Goal: Contribute content: Add original content to the website for others to see

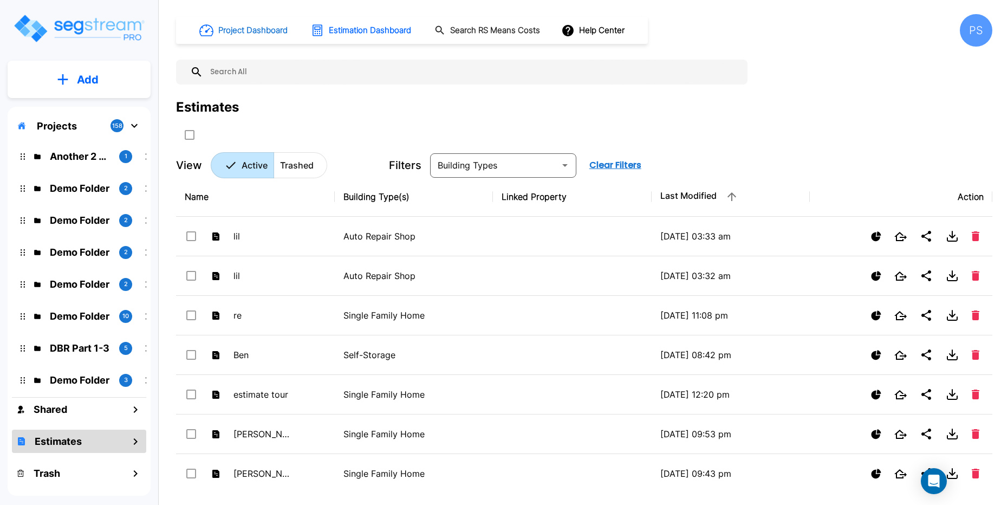
click at [294, 37] on button "Project Dashboard" at bounding box center [244, 30] width 99 height 24
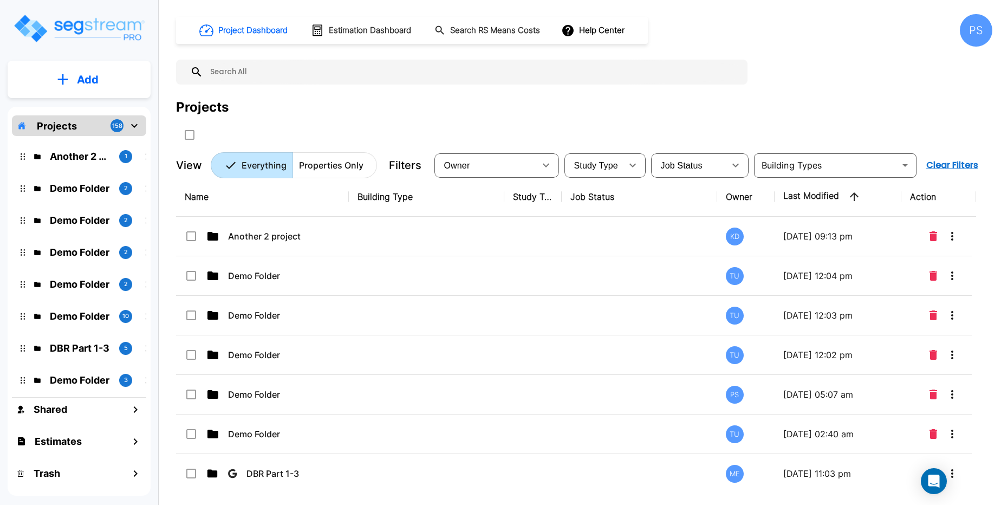
click at [336, 167] on p "Properties Only" at bounding box center [331, 165] width 64 height 13
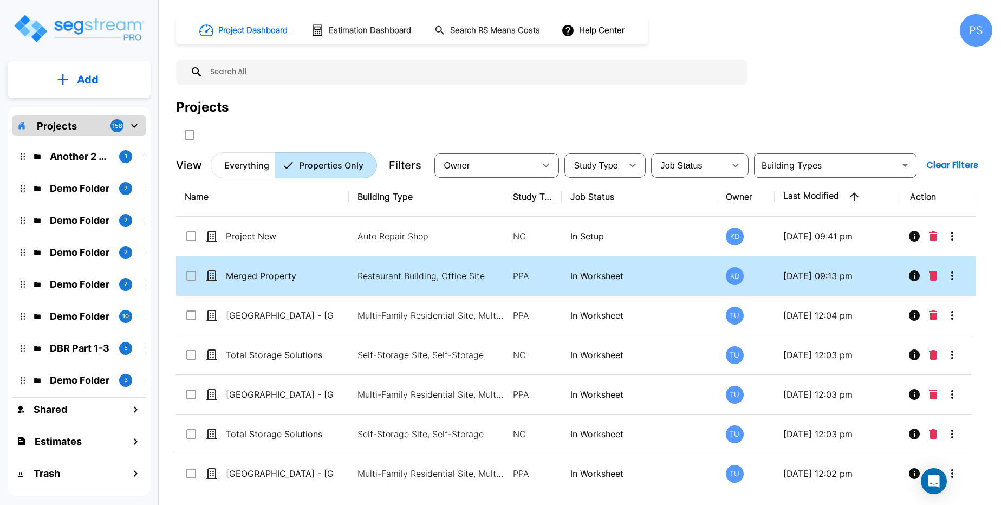
click at [408, 269] on td "Restaurant Building, Office Site" at bounding box center [426, 276] width 155 height 40
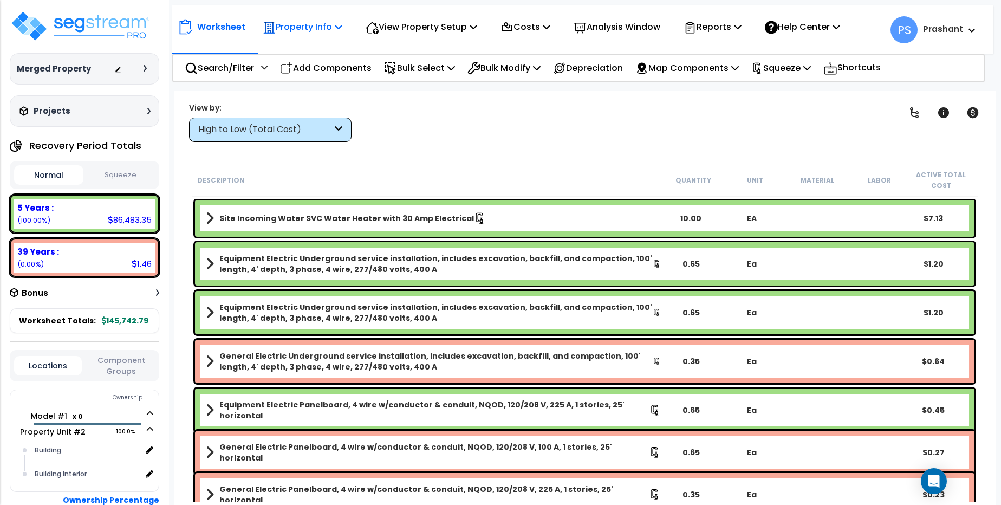
click at [324, 24] on p "Property Info" at bounding box center [303, 27] width 80 height 15
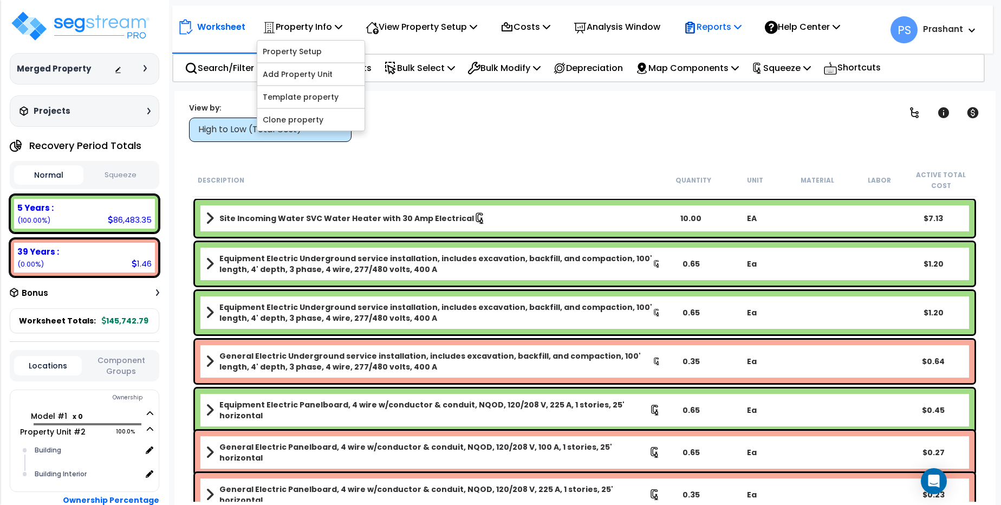
click at [715, 20] on p "Reports" at bounding box center [713, 27] width 58 height 15
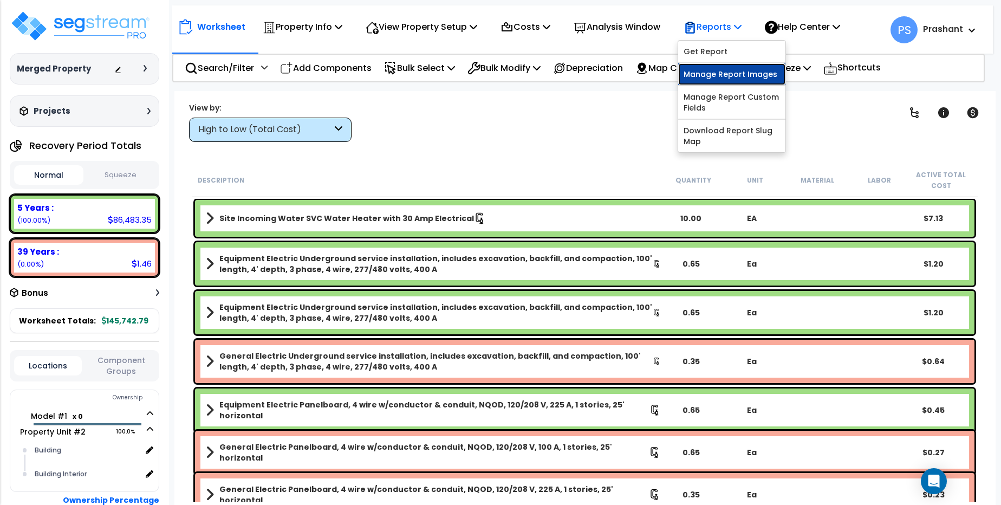
click at [723, 76] on link "Manage Report Images" at bounding box center [731, 74] width 107 height 22
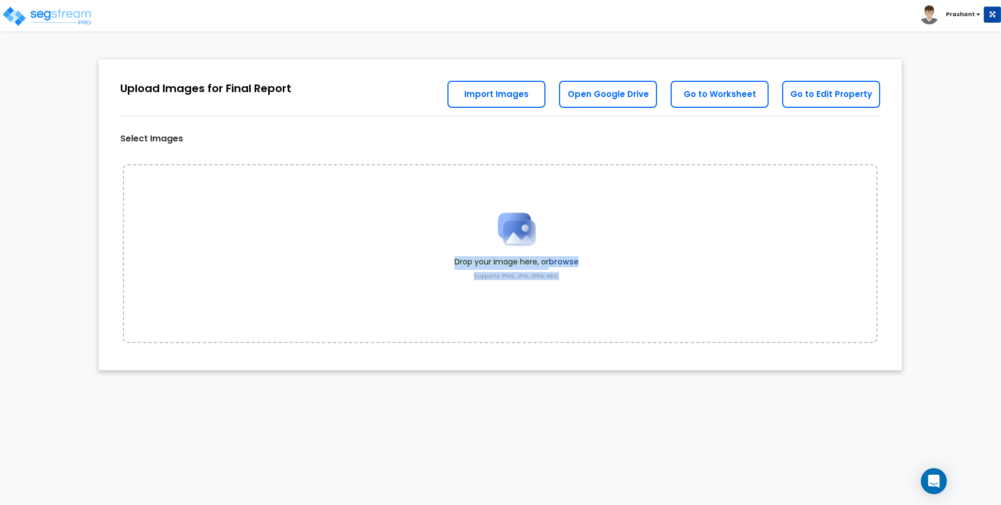
drag, startPoint x: 264, startPoint y: 307, endPoint x: 275, endPoint y: 258, distance: 49.9
click at [275, 258] on div "Drop your image here, or browse Supports: PNG, JPG, JPEG, HEIC" at bounding box center [500, 253] width 755 height 179
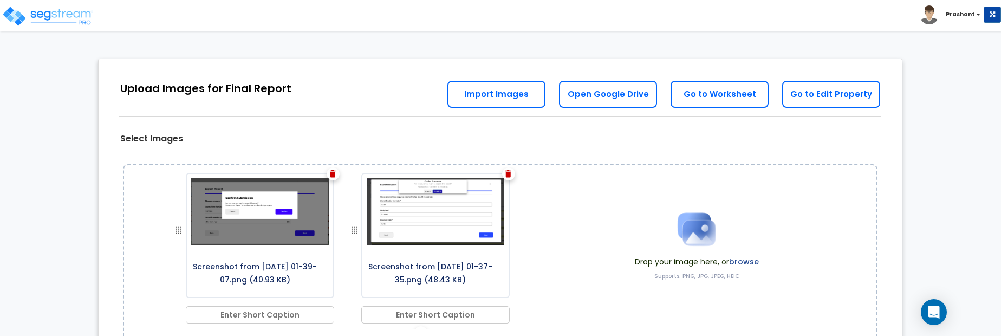
scroll to position [73, 0]
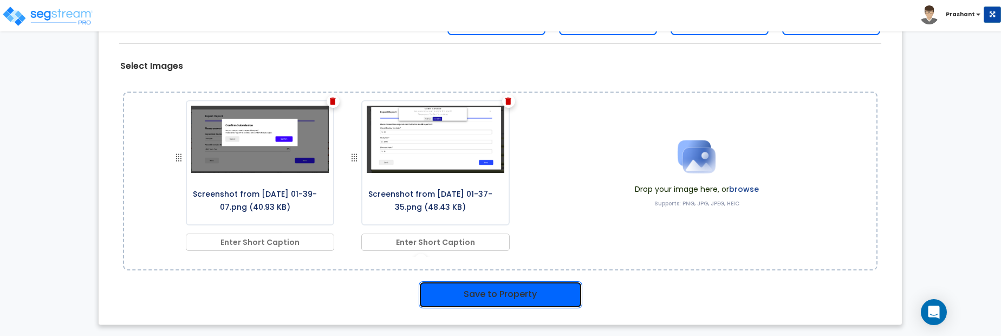
click at [542, 292] on button "Save to Property" at bounding box center [501, 294] width 164 height 27
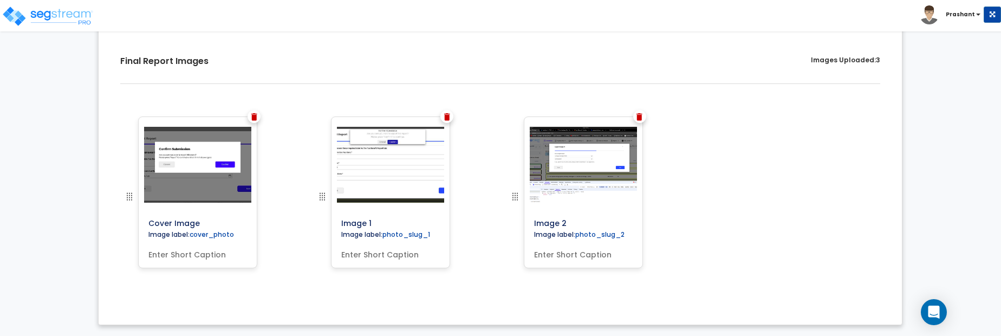
scroll to position [315, 0]
